Goal: Task Accomplishment & Management: Manage account settings

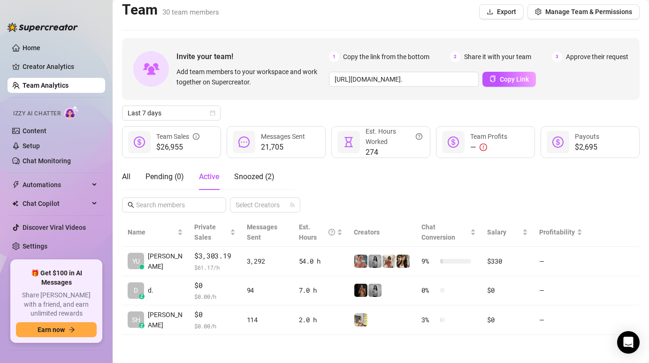
scroll to position [4, 0]
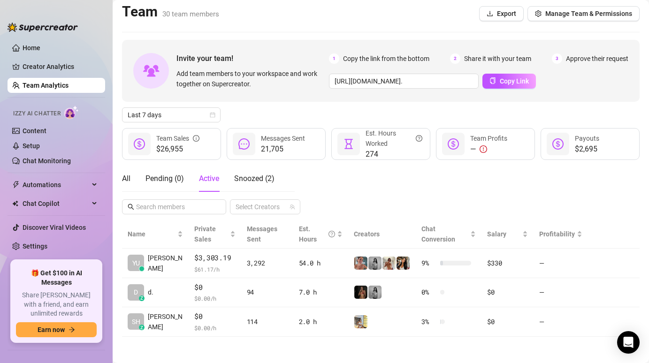
click at [131, 181] on div "All Pending ( 0 ) Active Snoozed ( 2 )" at bounding box center [198, 179] width 153 height 26
click at [126, 178] on div "All" at bounding box center [126, 178] width 8 height 11
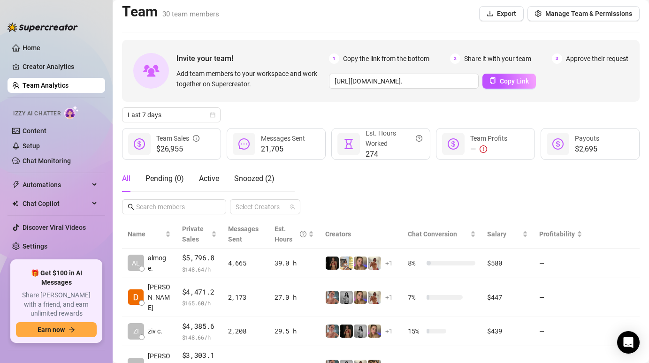
click at [222, 175] on div "All Pending ( 0 ) Active Snoozed ( 2 )" at bounding box center [198, 179] width 153 height 26
click at [213, 177] on span "Active" at bounding box center [209, 178] width 20 height 9
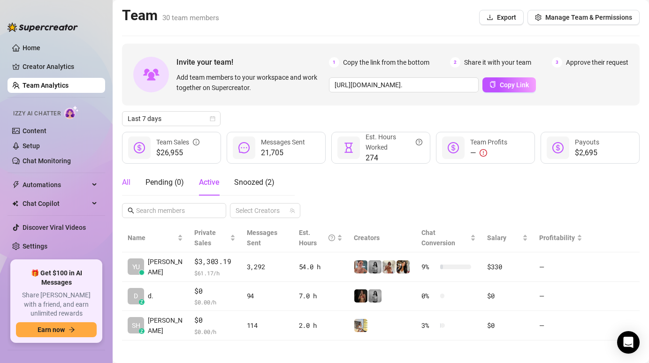
click at [127, 182] on div "All" at bounding box center [126, 182] width 8 height 11
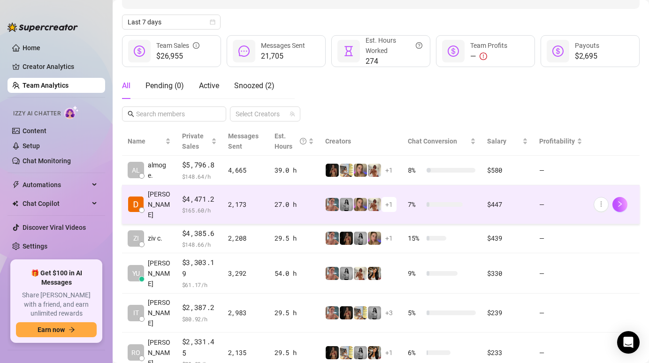
scroll to position [99, 0]
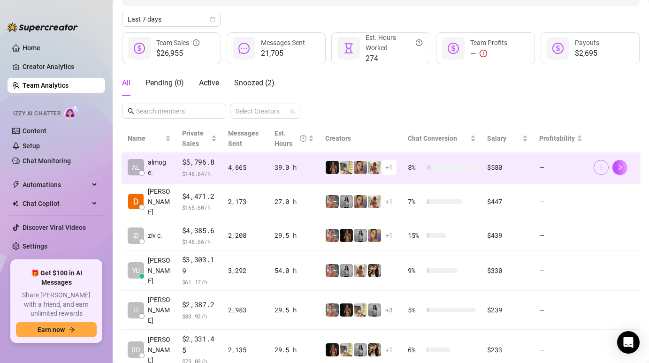
click at [598, 166] on icon "more" at bounding box center [601, 167] width 7 height 7
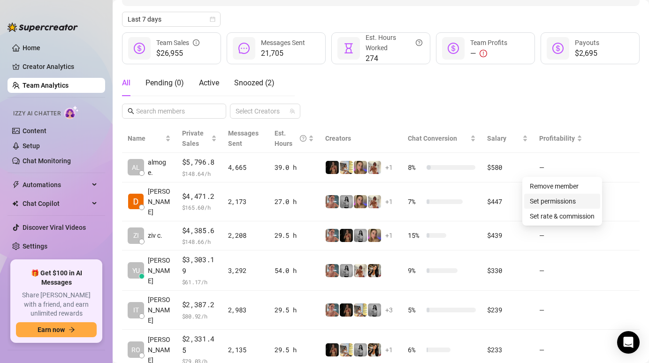
click at [558, 204] on link "Set permissions" at bounding box center [553, 202] width 46 height 8
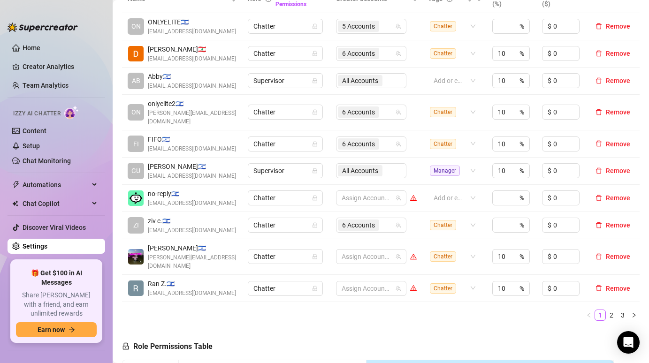
scroll to position [240, 0]
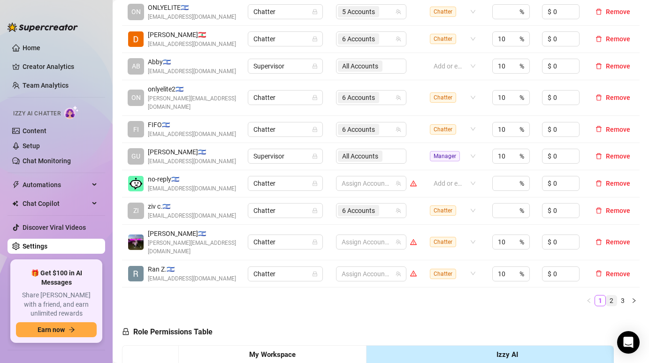
click at [606, 296] on link "2" at bounding box center [611, 301] width 10 height 10
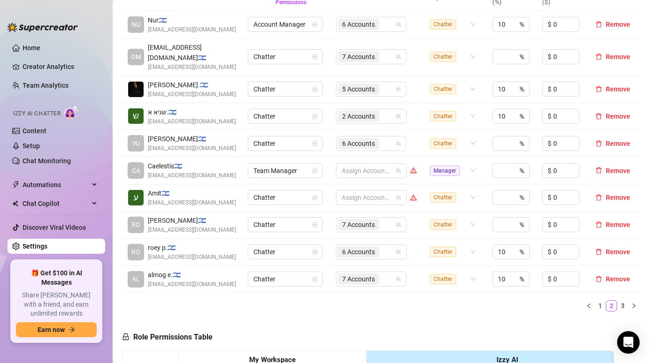
scroll to position [224, 0]
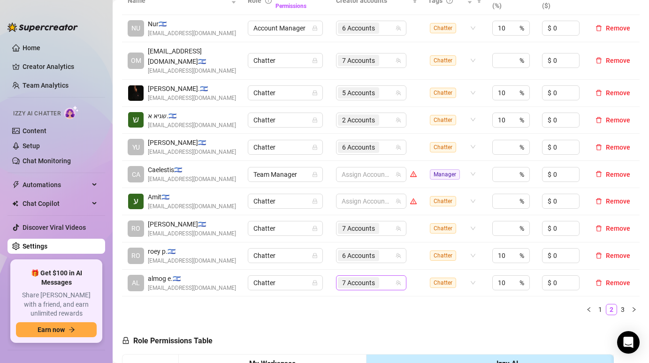
click at [381, 276] on div "7 Accounts" at bounding box center [366, 282] width 57 height 13
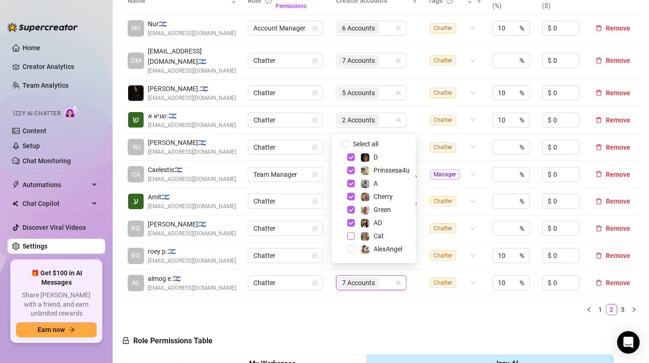
click at [351, 236] on span "Select tree node" at bounding box center [351, 236] width 8 height 8
click at [351, 304] on ul "1 2 3" at bounding box center [381, 309] width 518 height 11
